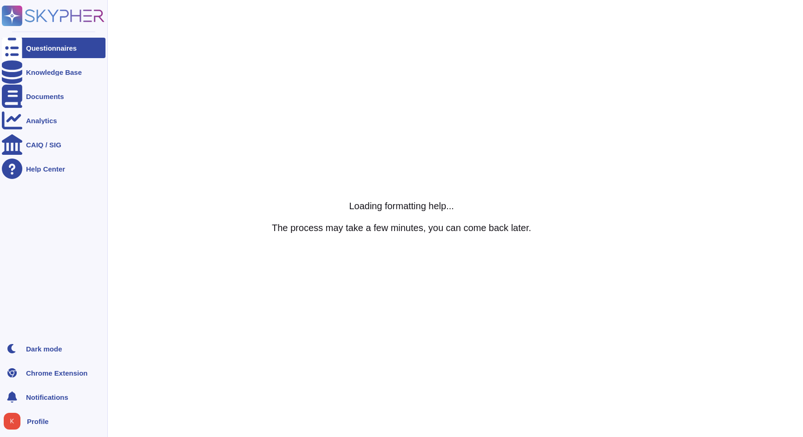
click at [25, 45] on div "Questionnaires" at bounding box center [54, 48] width 104 height 20
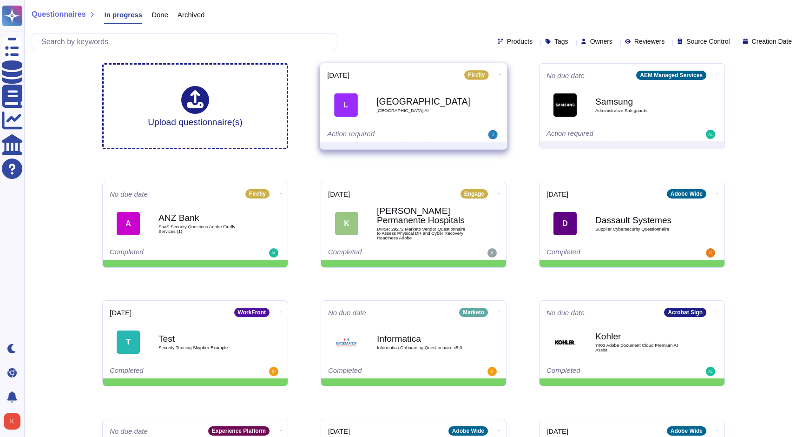
click at [349, 131] on div "Action required" at bounding box center [384, 134] width 115 height 9
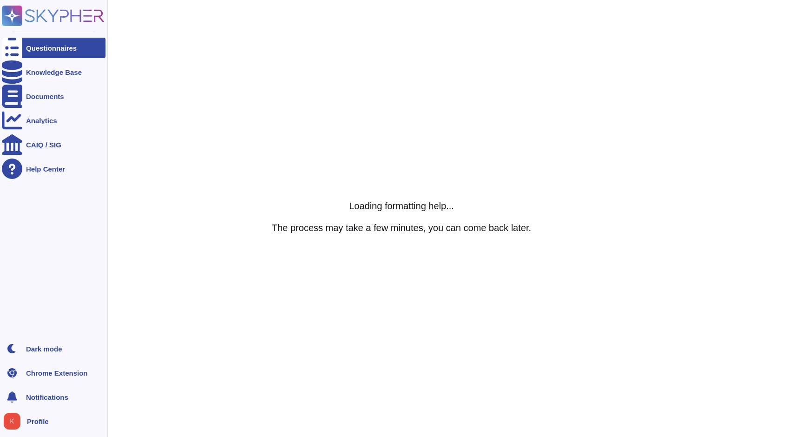
click at [9, 46] on icon at bounding box center [12, 47] width 20 height 27
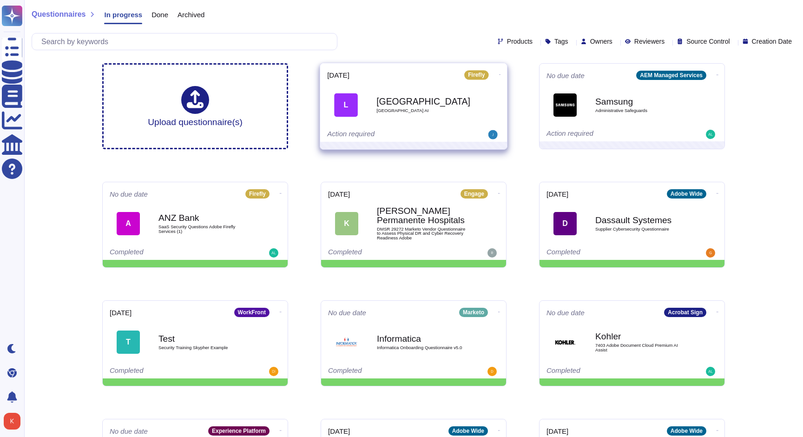
click at [499, 74] on icon at bounding box center [500, 74] width 2 height 0
click at [535, 133] on p "Analytics" at bounding box center [550, 146] width 30 height 26
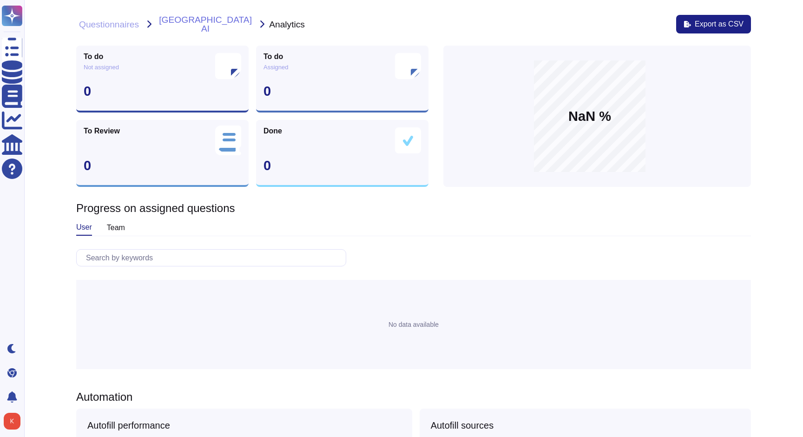
scroll to position [0, 0]
click at [200, 22] on button "[GEOGRAPHIC_DATA] AI" at bounding box center [205, 24] width 98 height 19
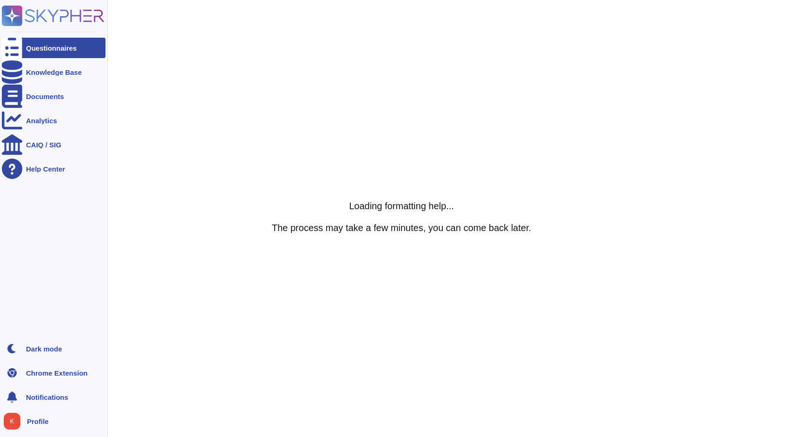
click at [15, 46] on icon at bounding box center [12, 47] width 20 height 27
